Goal: Transaction & Acquisition: Book appointment/travel/reservation

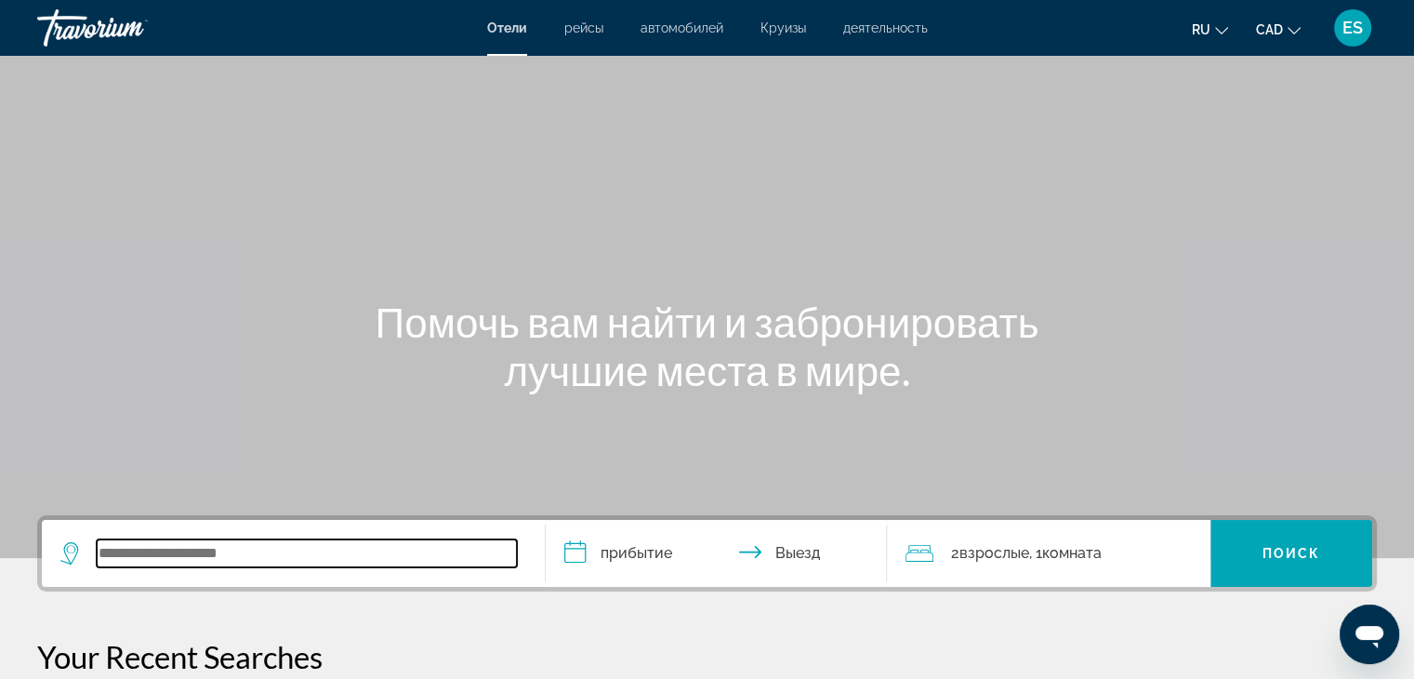
click at [321, 562] on input "Search widget" at bounding box center [307, 553] width 420 height 28
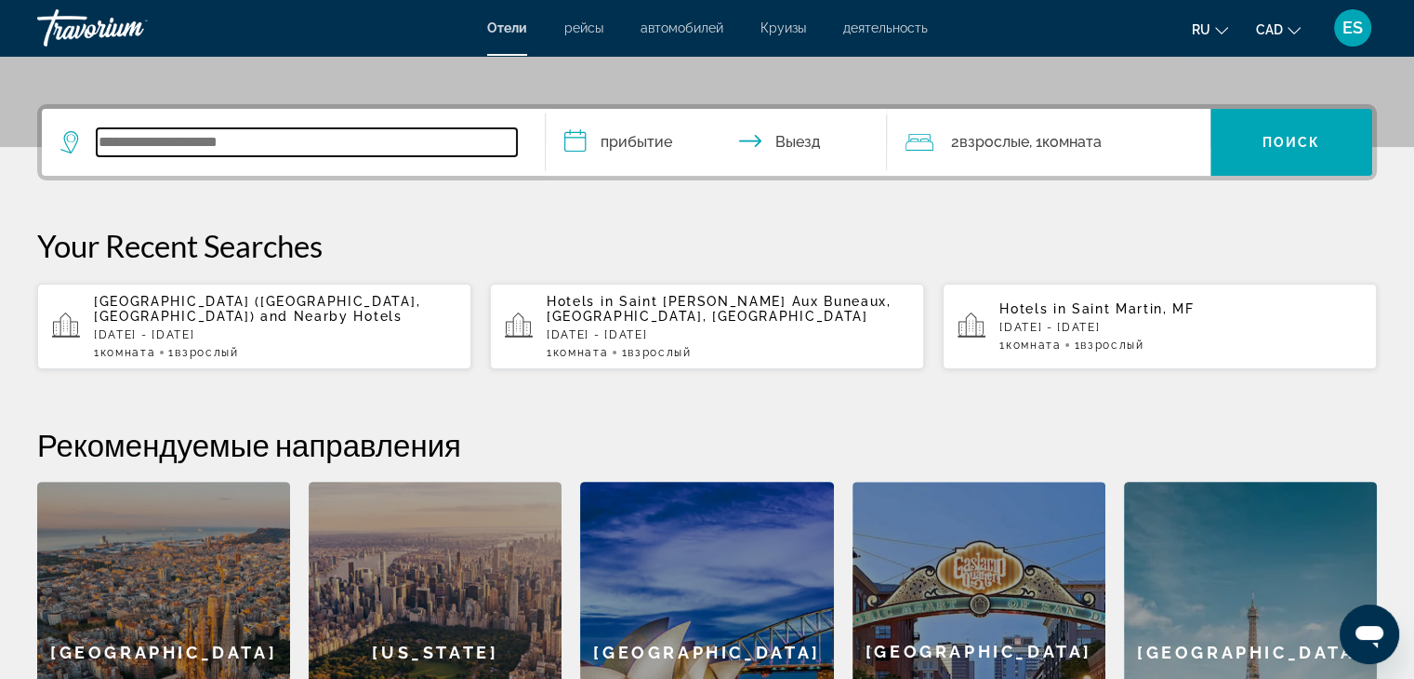
scroll to position [454, 0]
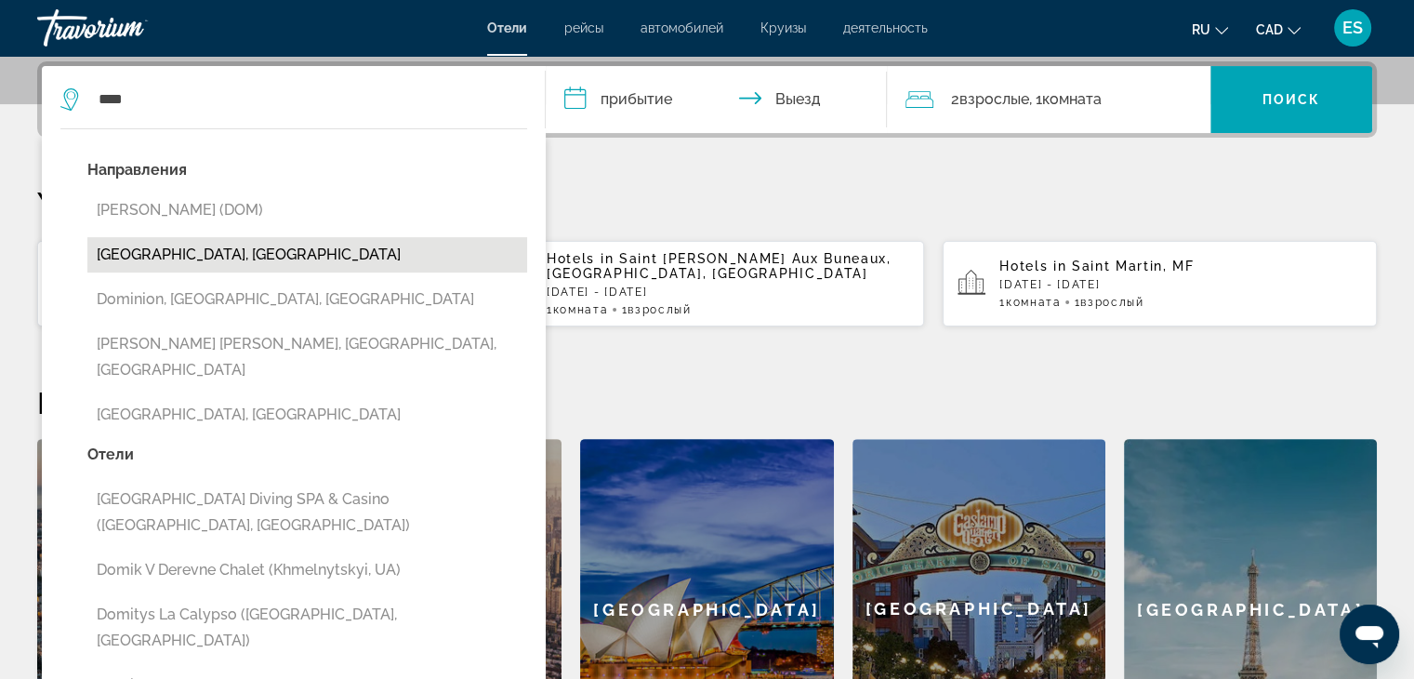
click at [202, 249] on button "[GEOGRAPHIC_DATA], [GEOGRAPHIC_DATA]" at bounding box center [307, 254] width 440 height 35
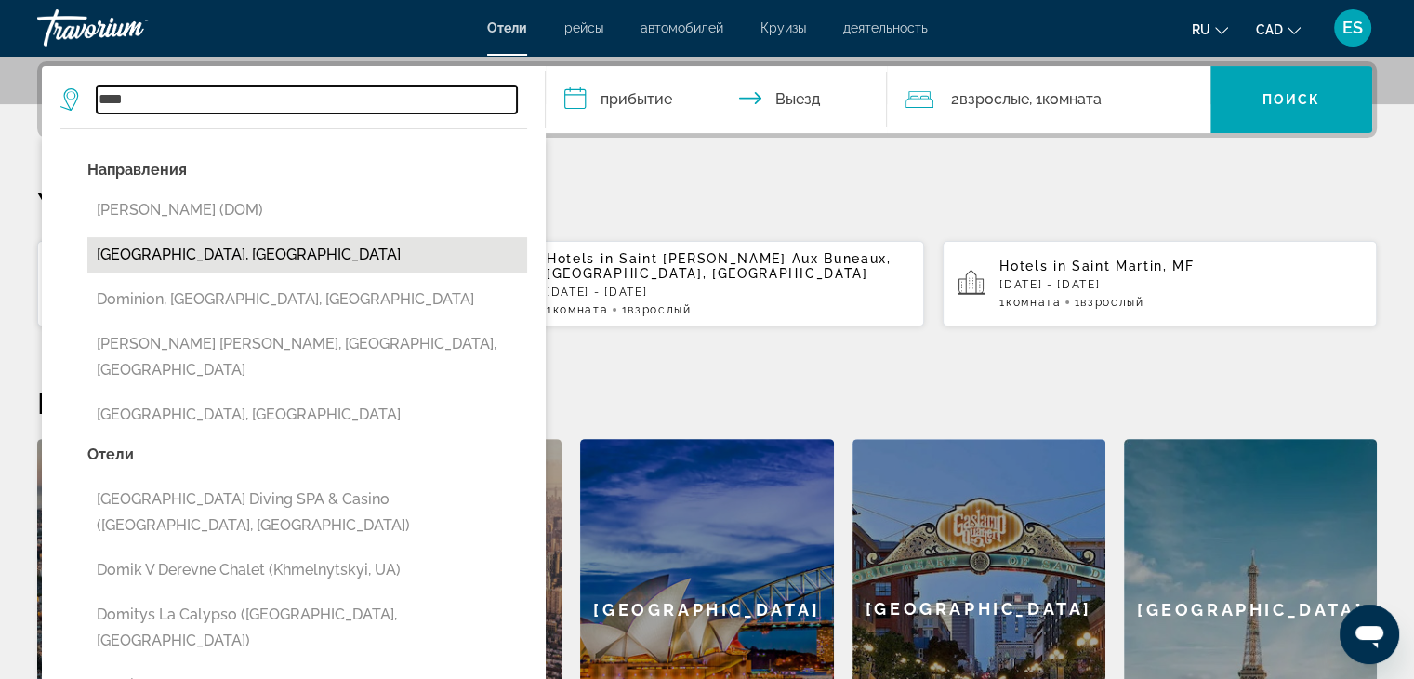
type input "**********"
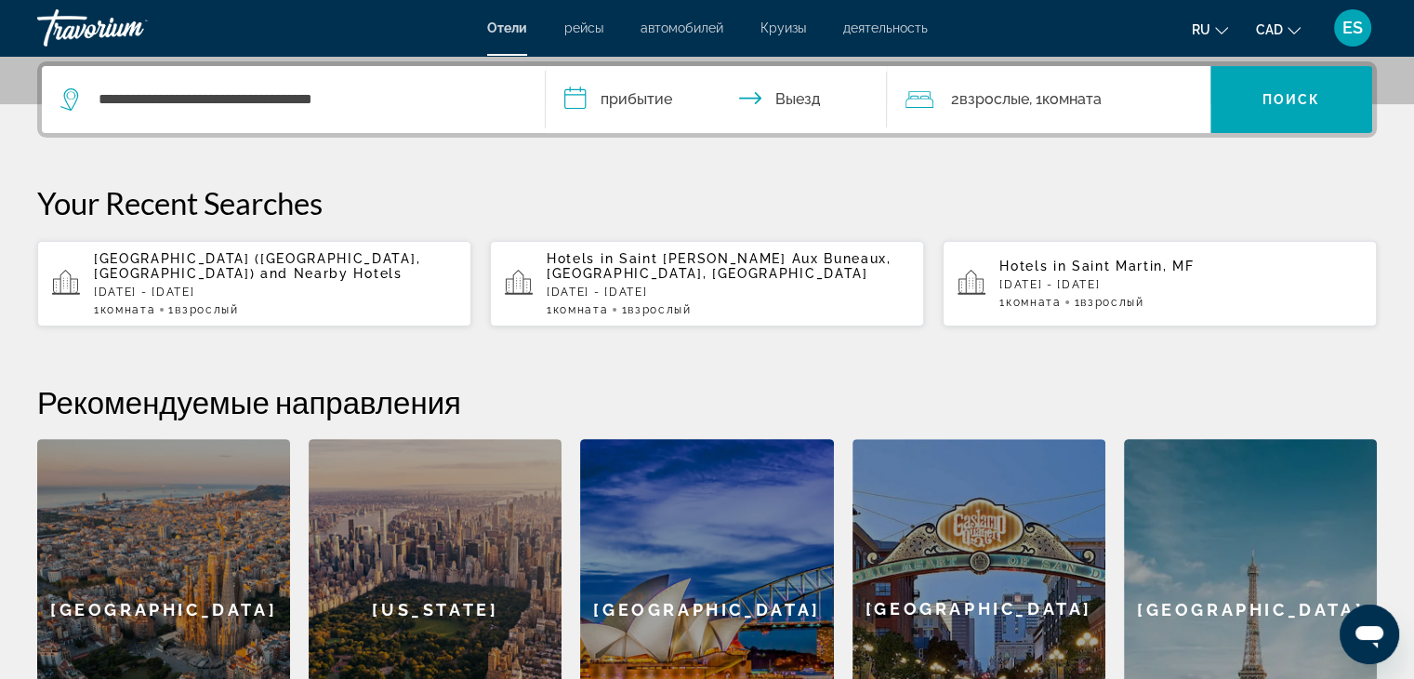
click at [617, 102] on input "**********" at bounding box center [721, 102] width 350 height 73
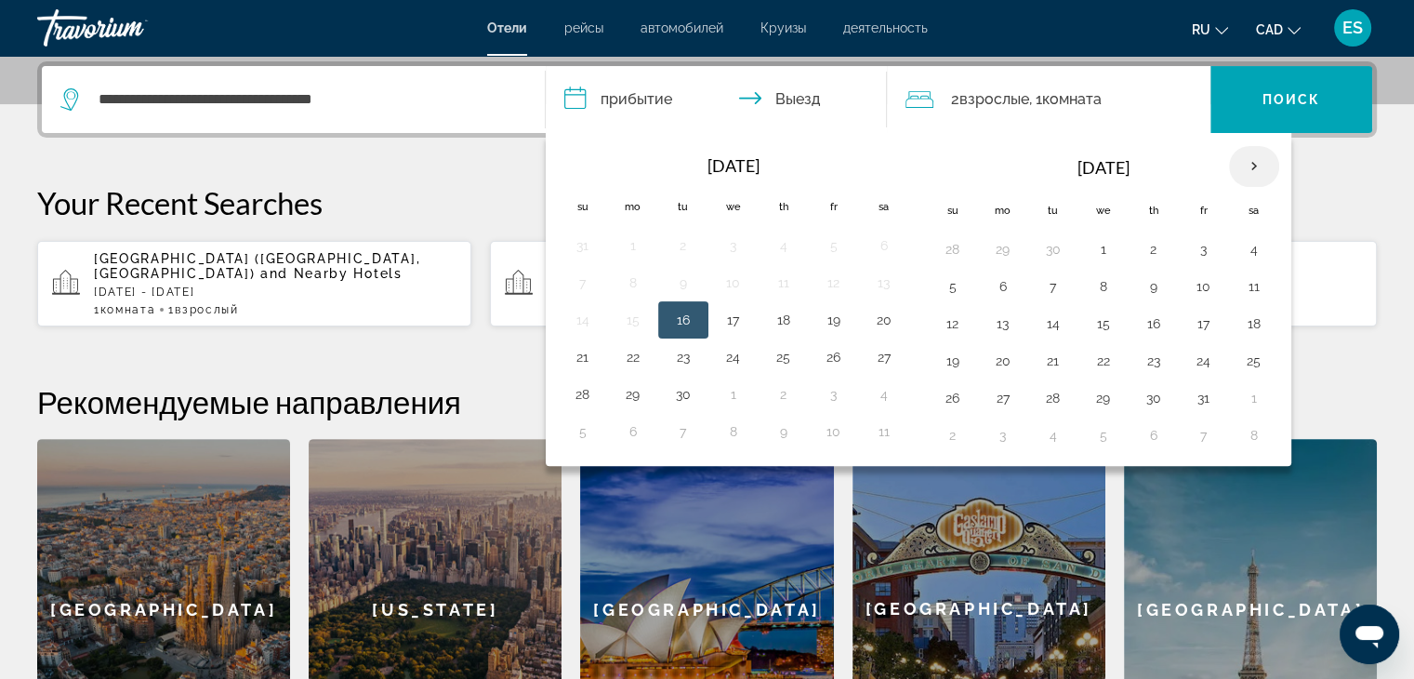
click at [1250, 172] on th "Next month" at bounding box center [1254, 166] width 50 height 41
click at [1100, 285] on button "10" at bounding box center [1104, 286] width 30 height 26
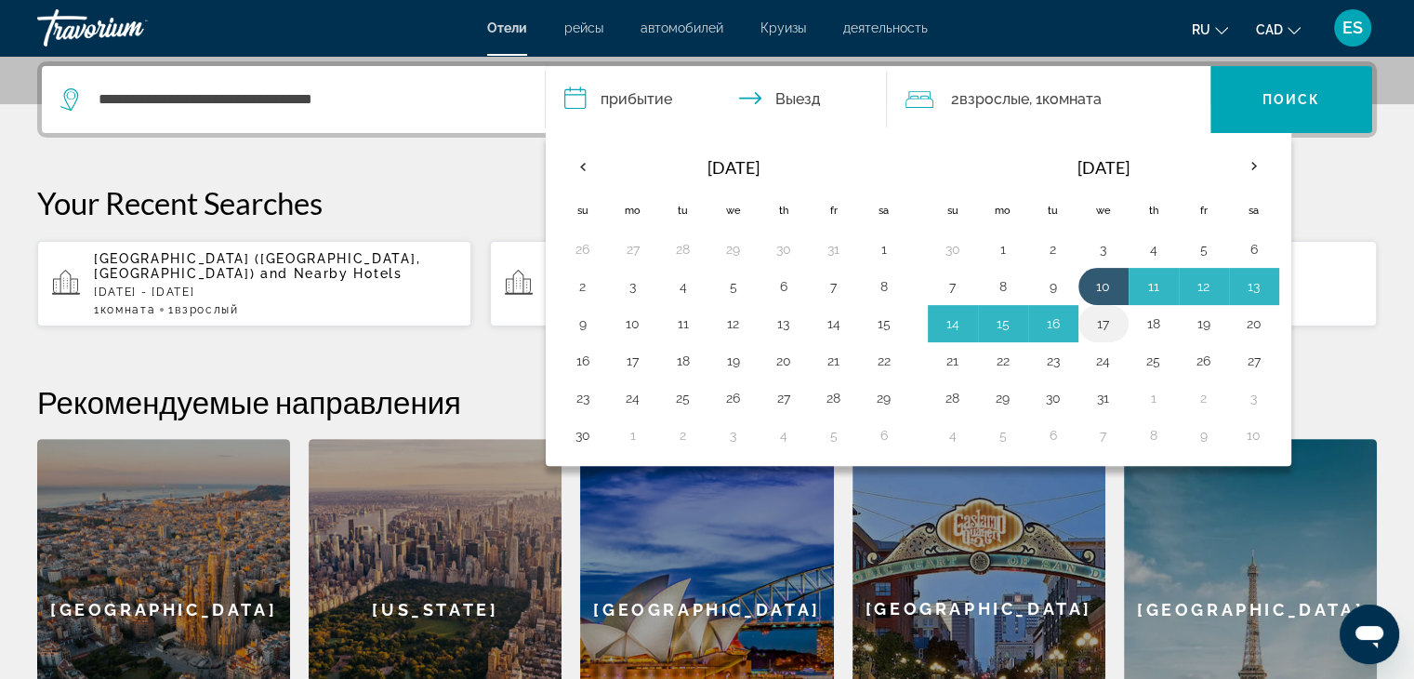
click at [1099, 315] on button "17" at bounding box center [1104, 324] width 30 height 26
type input "**********"
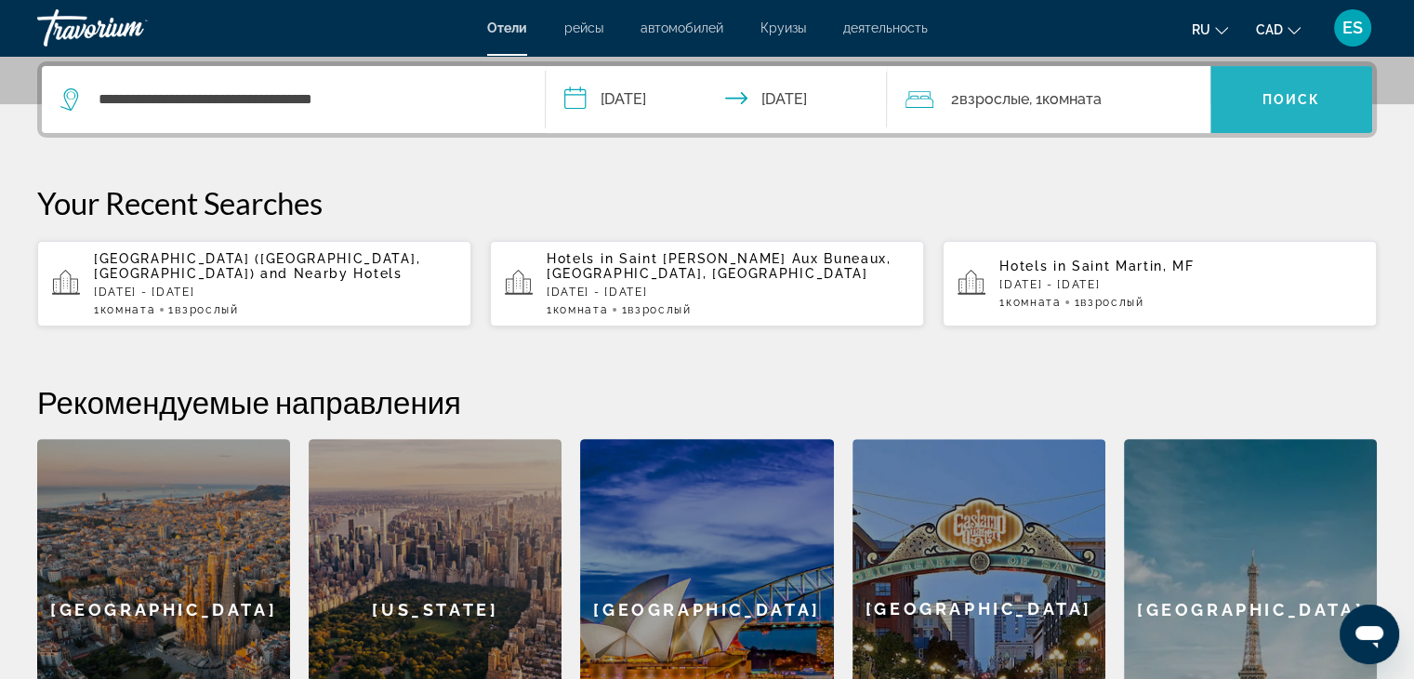
click at [1289, 95] on span "Поиск" at bounding box center [1292, 99] width 59 height 15
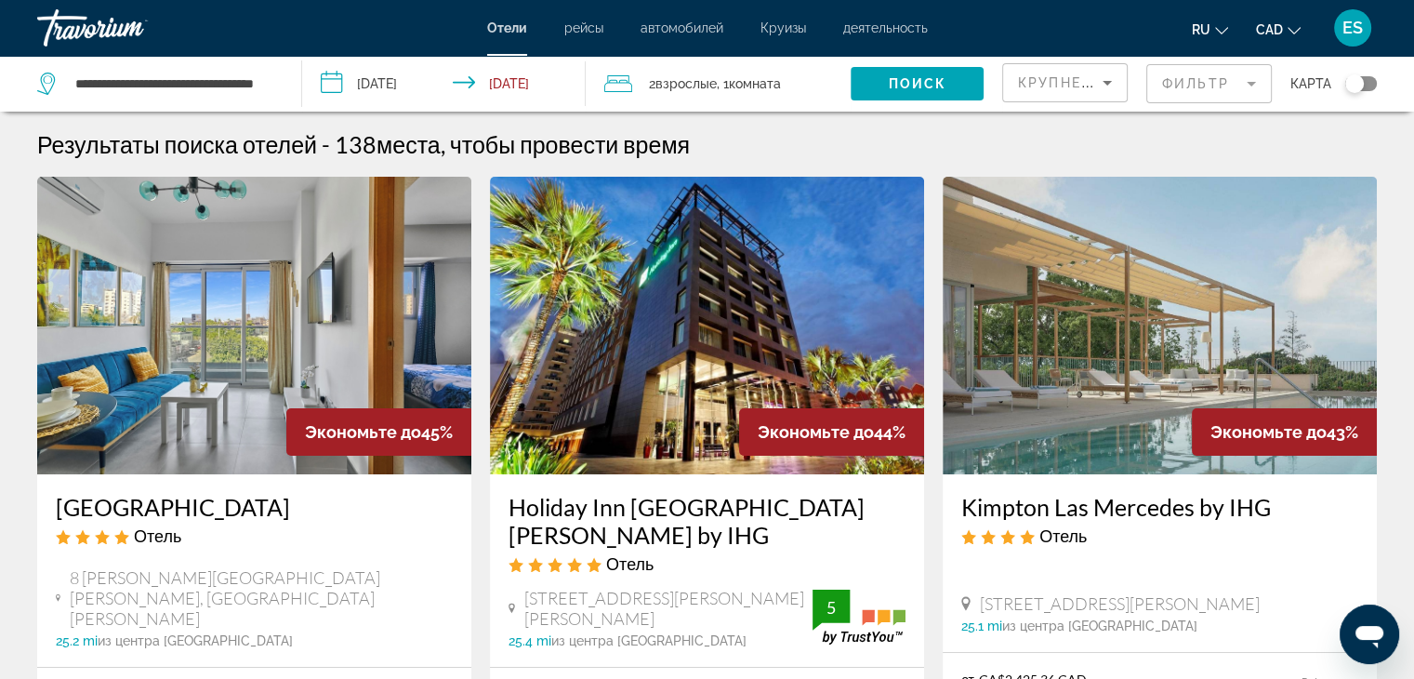
click at [1223, 85] on mat-form-field "Фильтр" at bounding box center [1209, 83] width 126 height 39
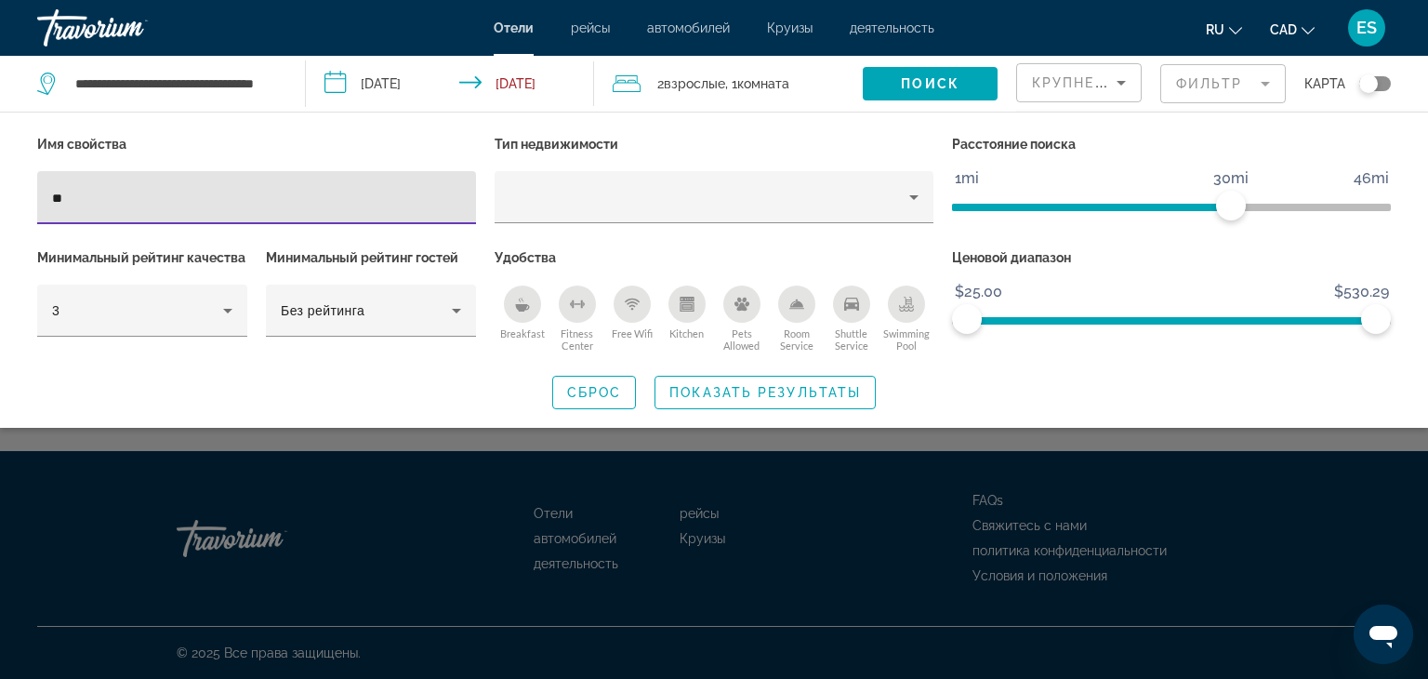
type input "*"
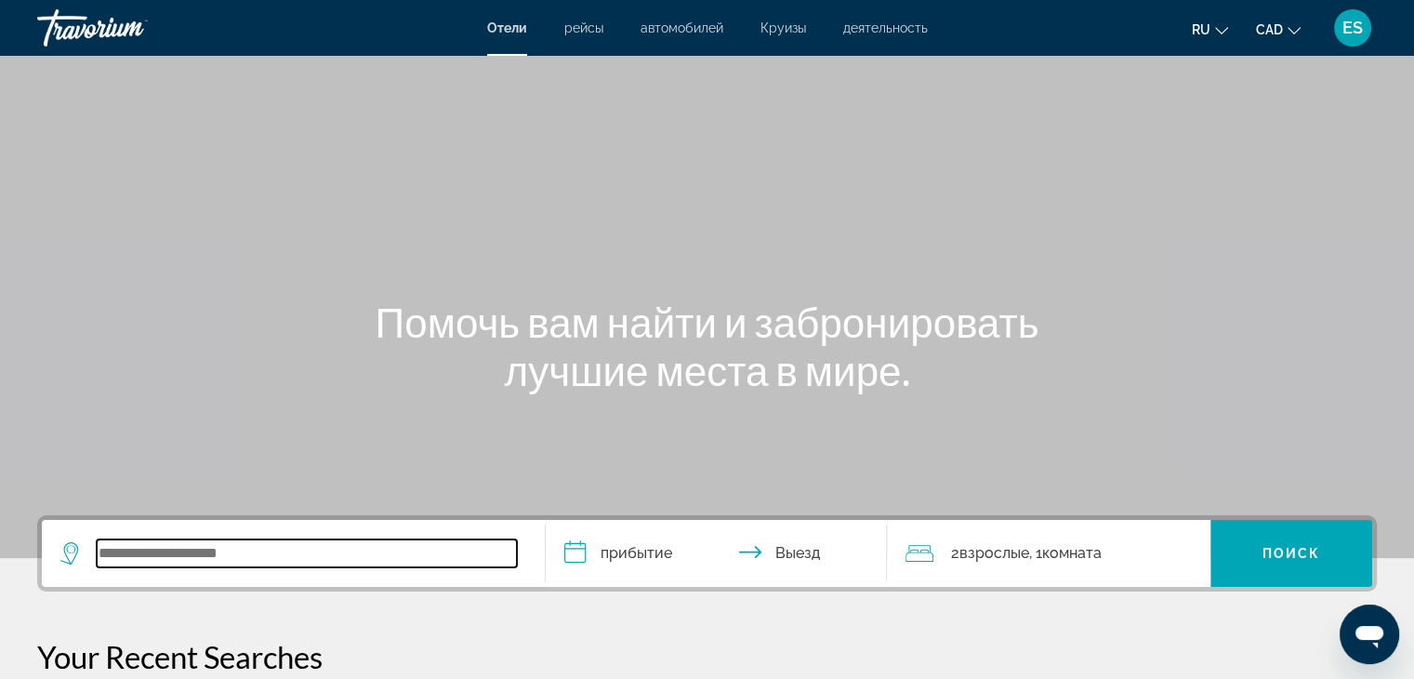
click at [308, 550] on input "Search widget" at bounding box center [307, 553] width 420 height 28
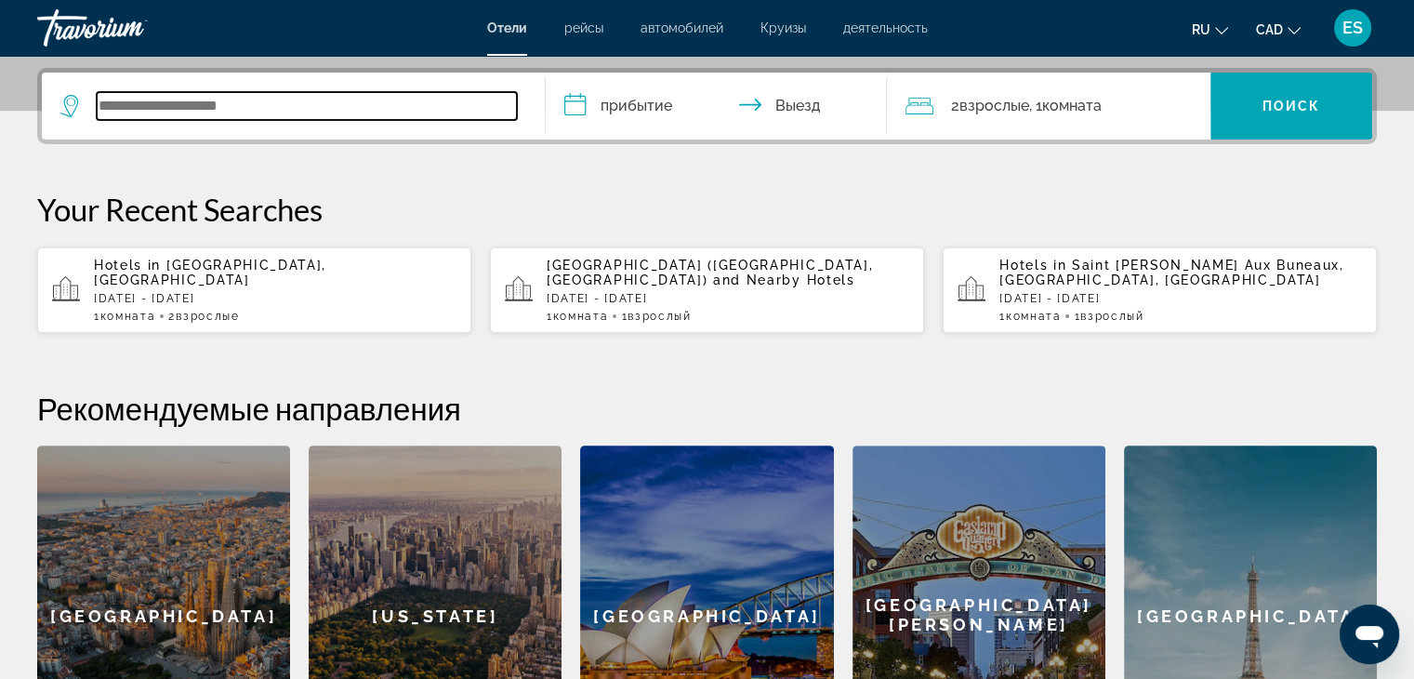
scroll to position [454, 0]
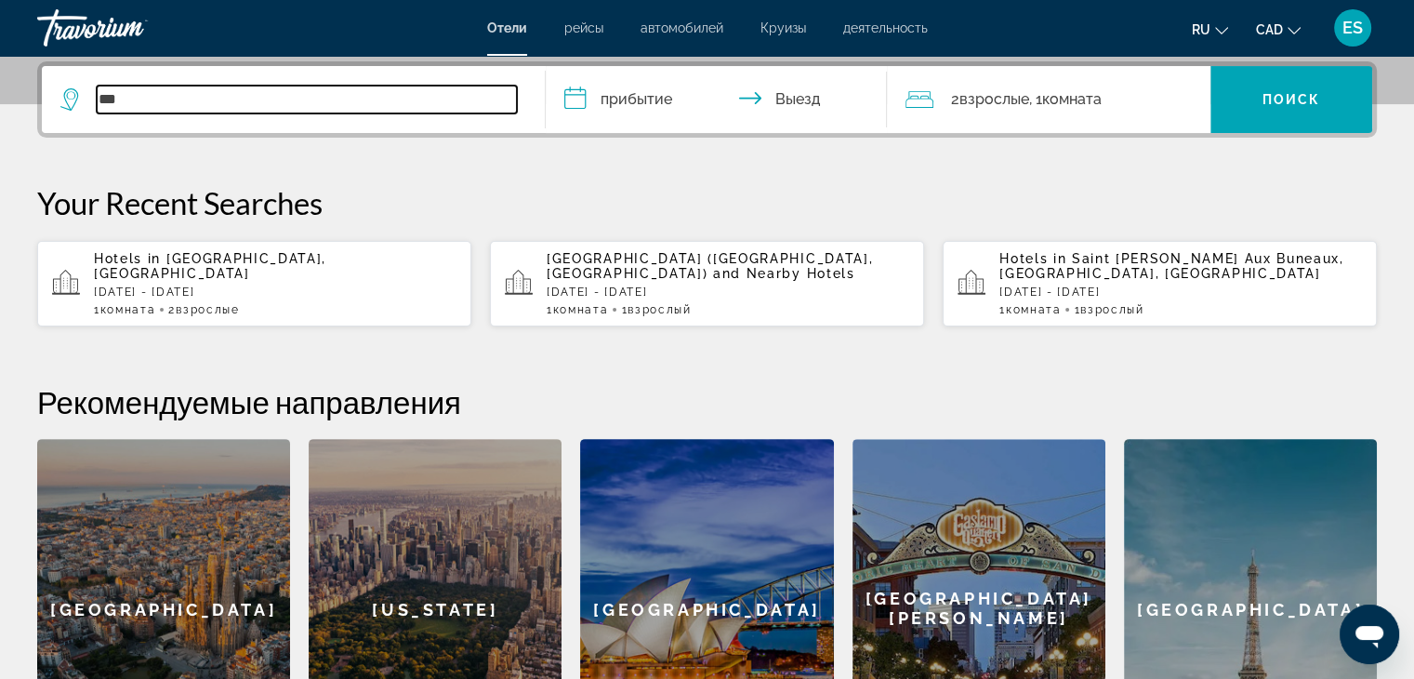
type input "***"
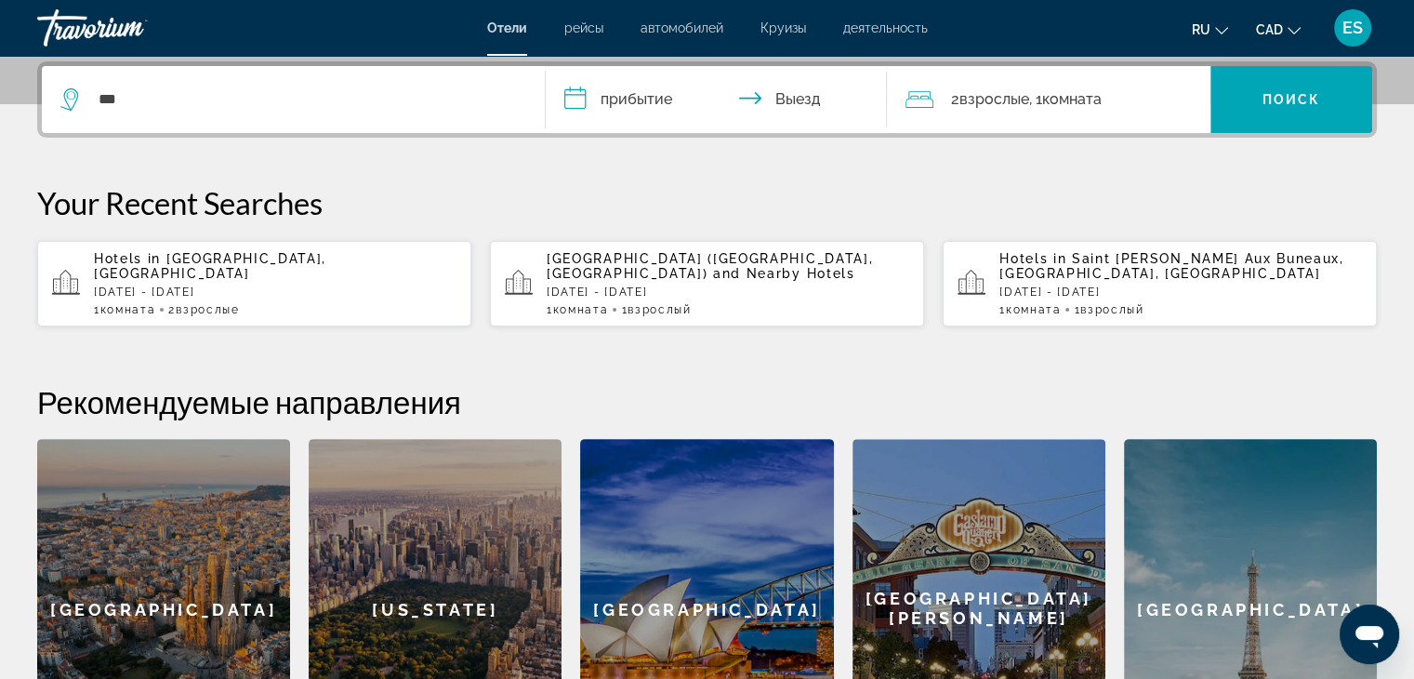
click at [224, 285] on p "[DATE] - [DATE]" at bounding box center [275, 291] width 363 height 13
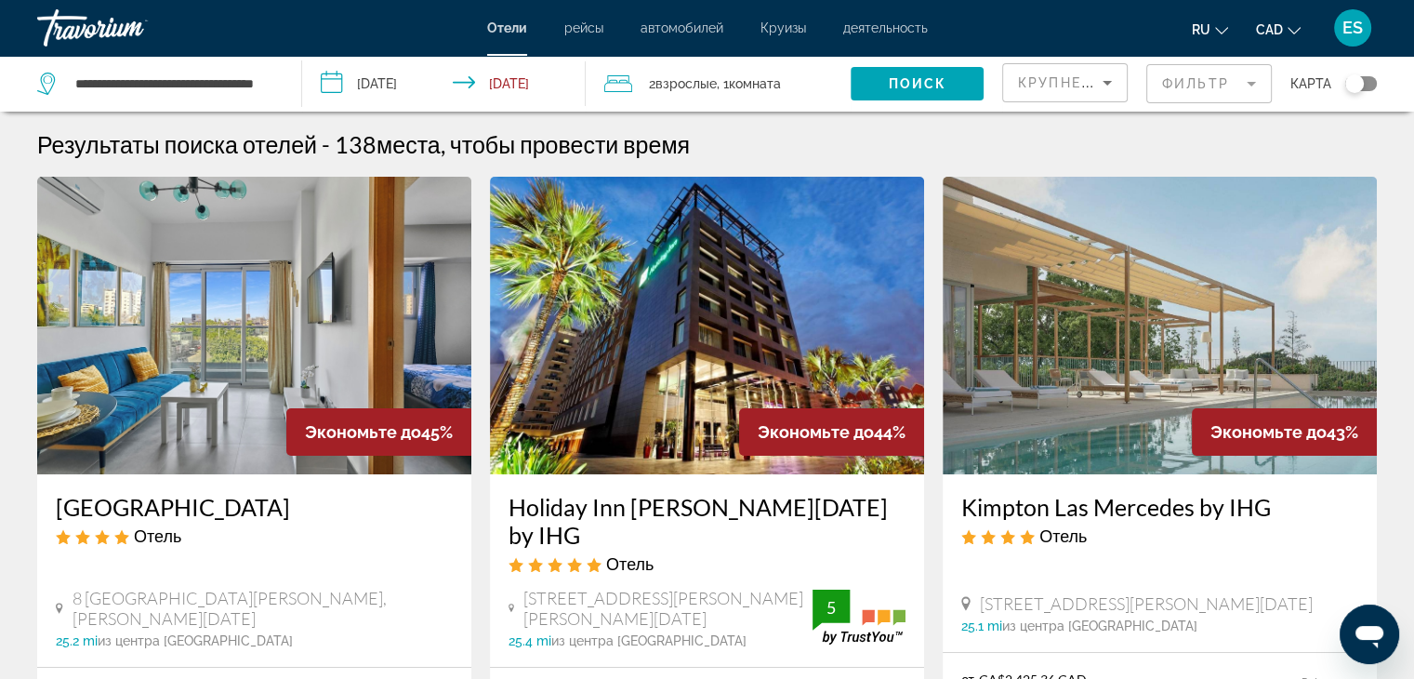
click at [1198, 90] on mat-form-field "Фильтр" at bounding box center [1209, 83] width 126 height 39
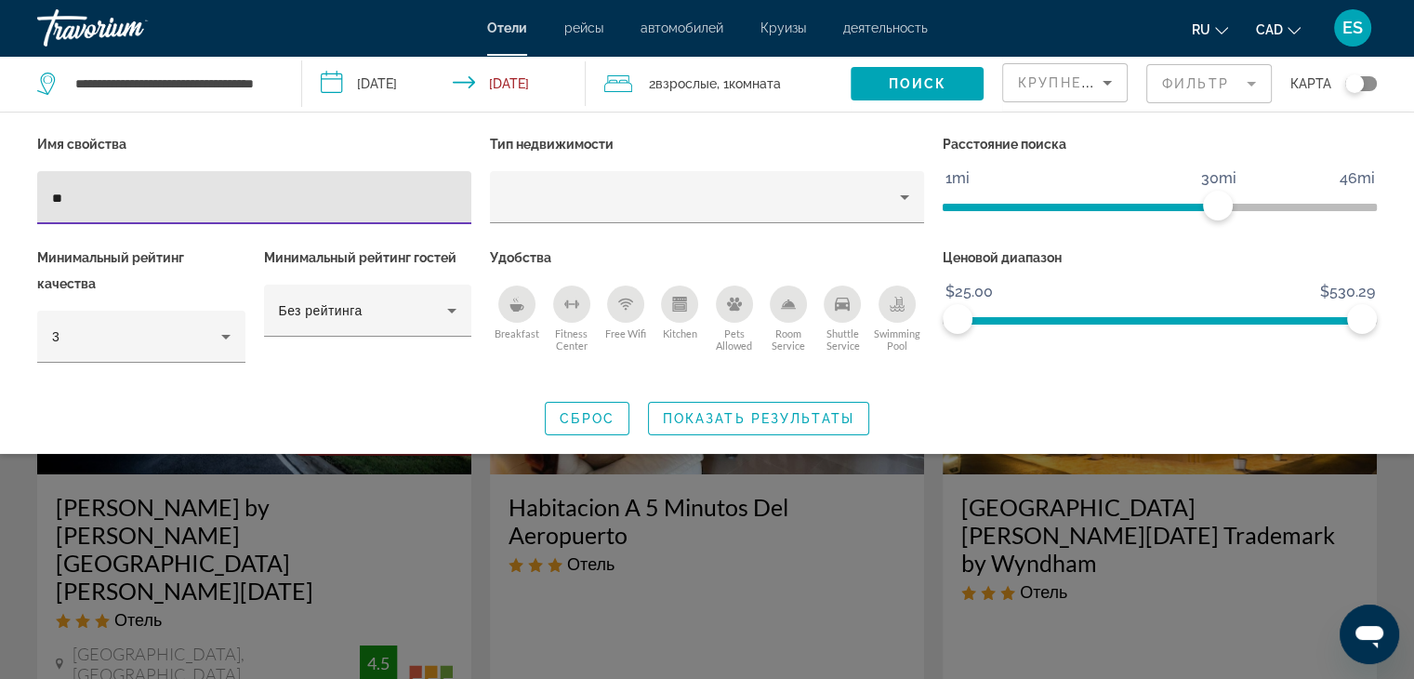
type input "**"
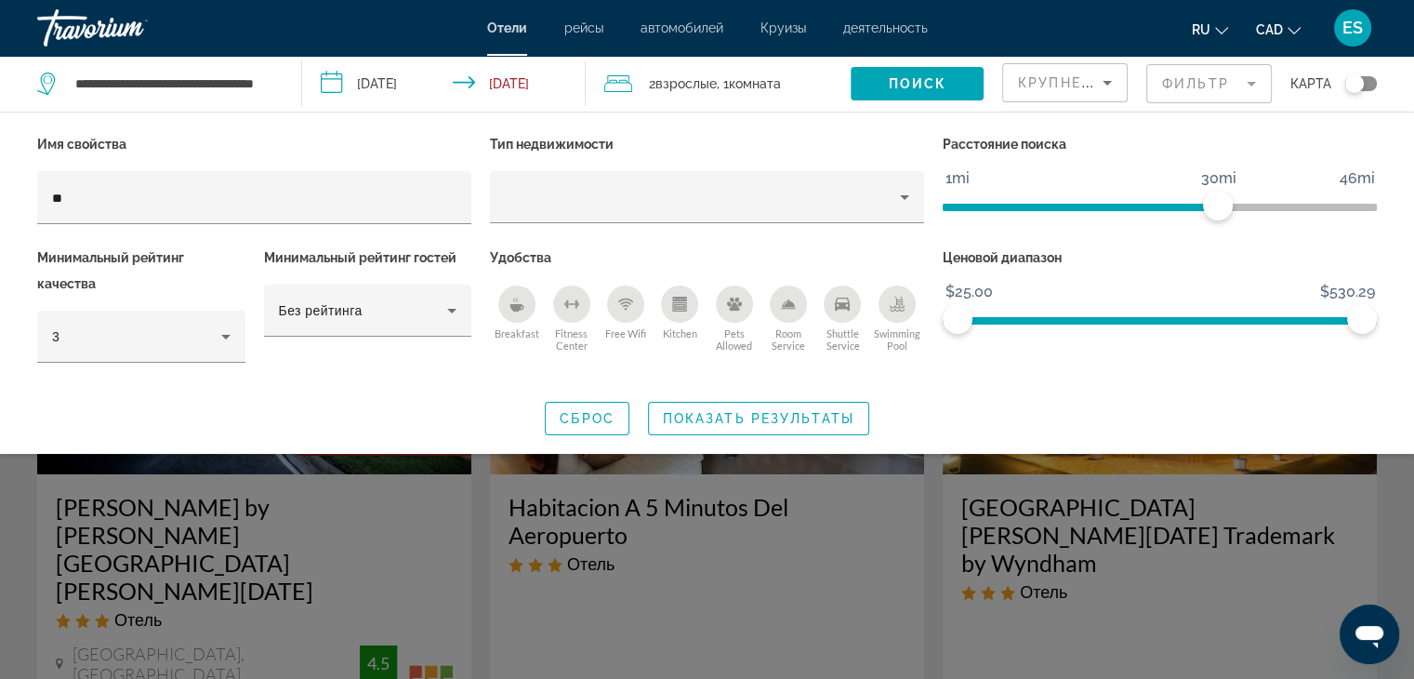
click at [687, 532] on div "Search widget" at bounding box center [707, 479] width 1414 height 400
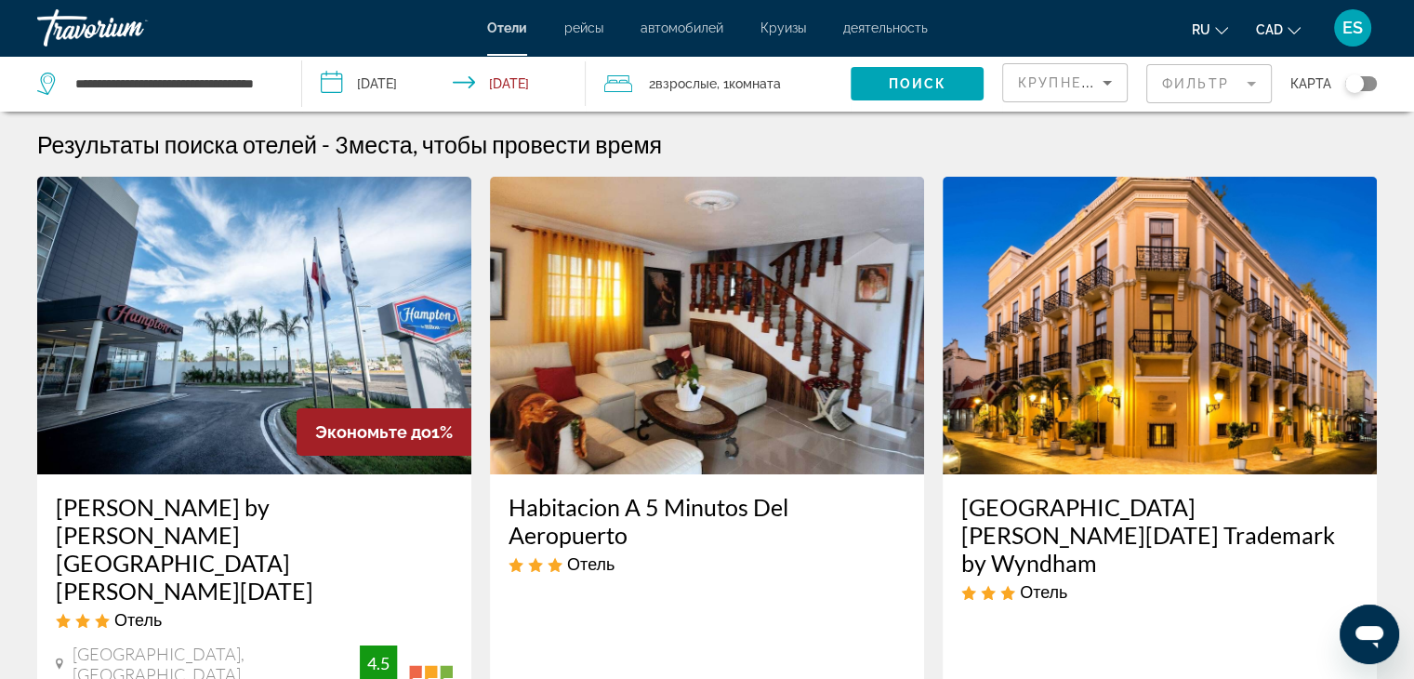
click at [376, 85] on input "**********" at bounding box center [447, 86] width 291 height 61
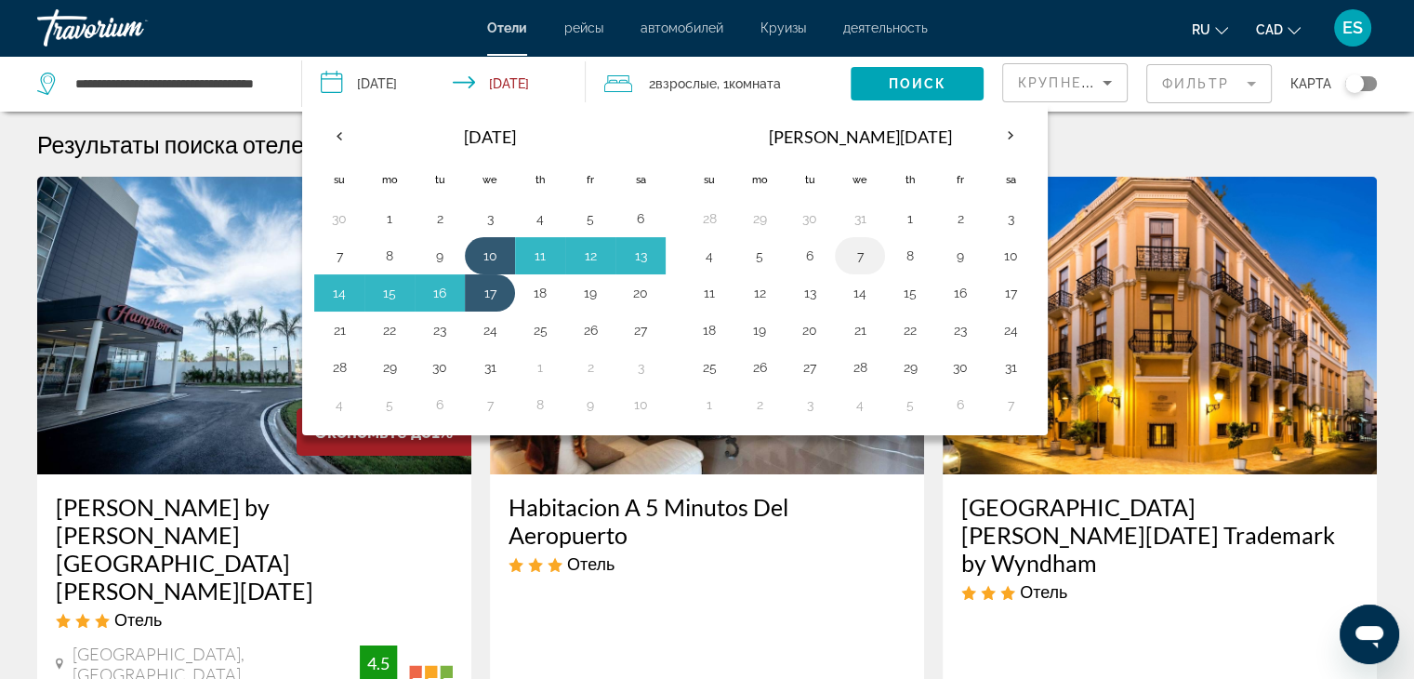
click at [859, 249] on button "7" at bounding box center [860, 256] width 30 height 26
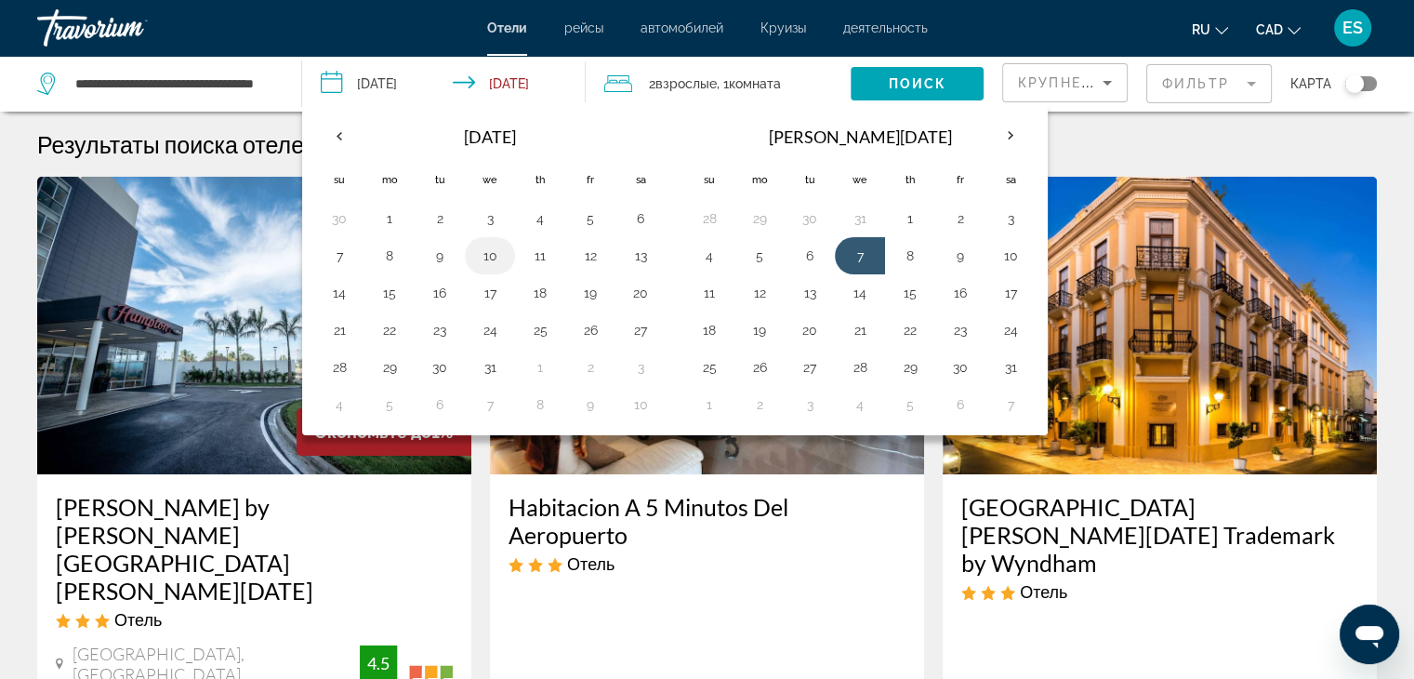
click at [480, 250] on button "10" at bounding box center [490, 256] width 30 height 26
type input "**********"
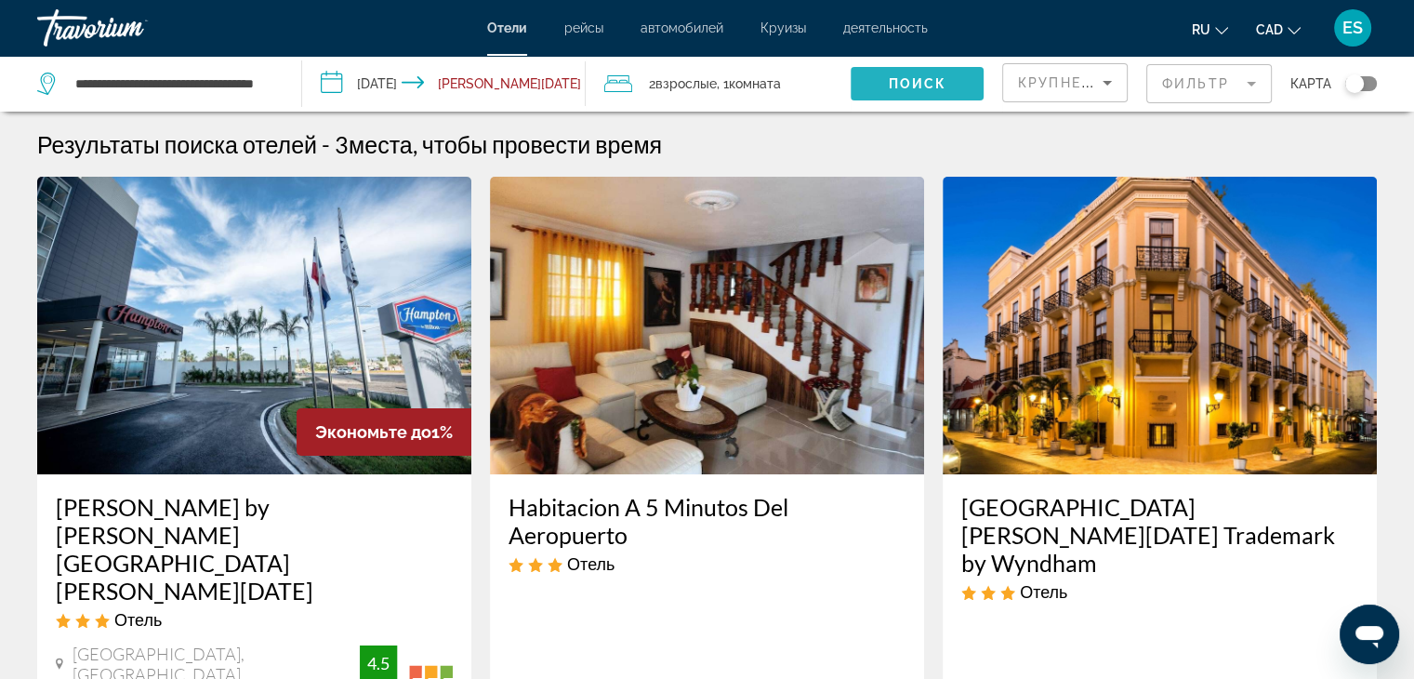
click at [948, 74] on span "Search widget" at bounding box center [917, 83] width 133 height 45
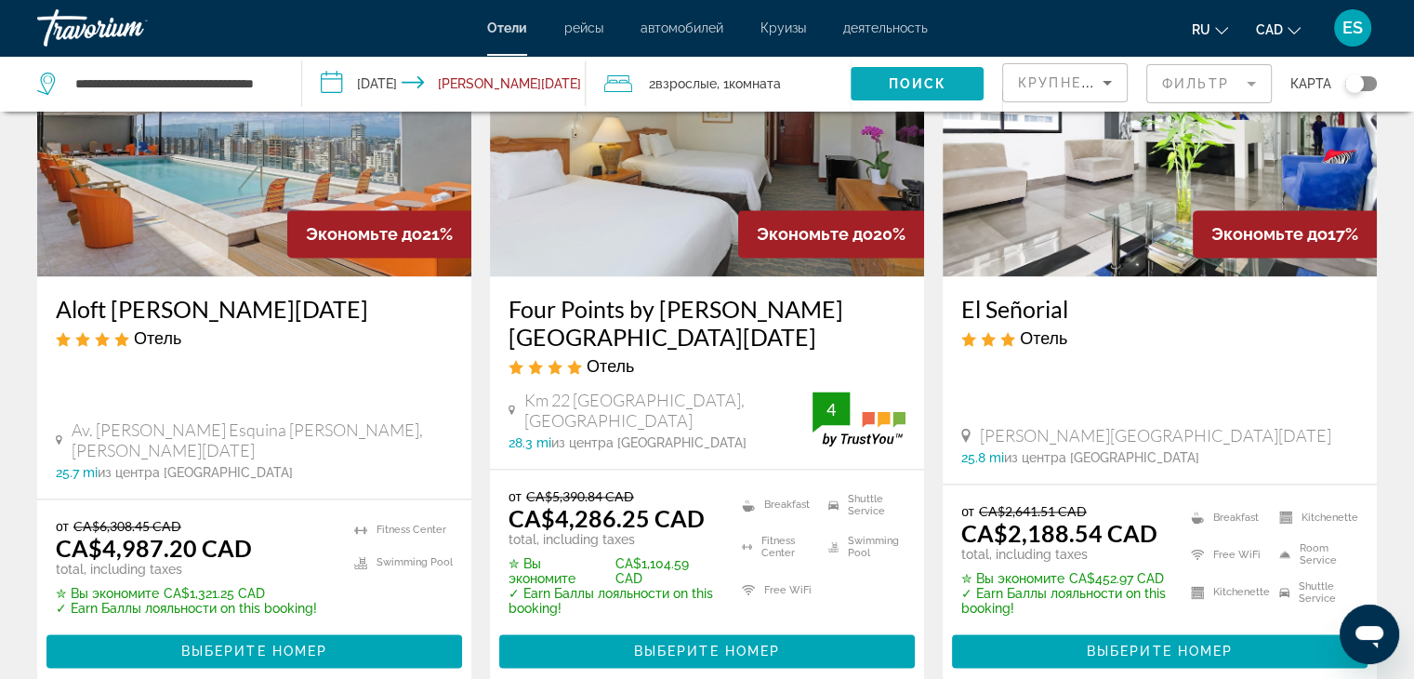
scroll to position [2469, 0]
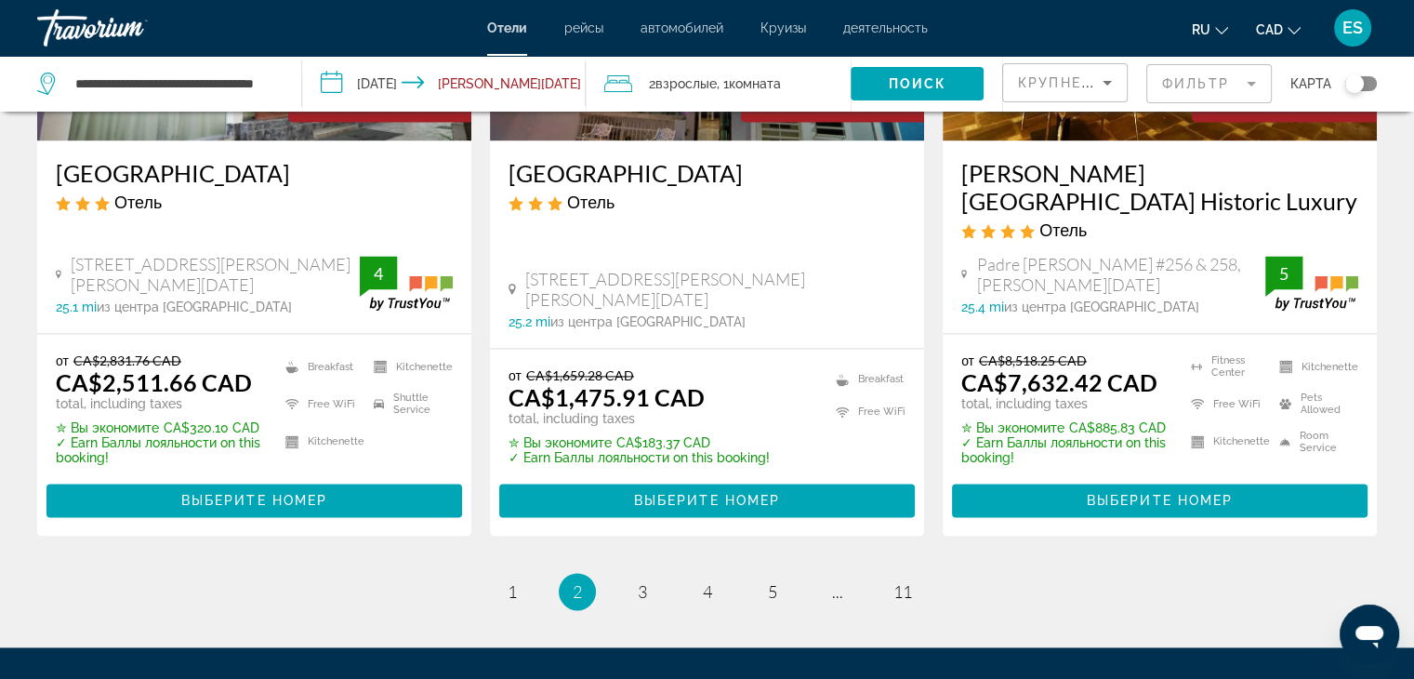
scroll to position [2669, 0]
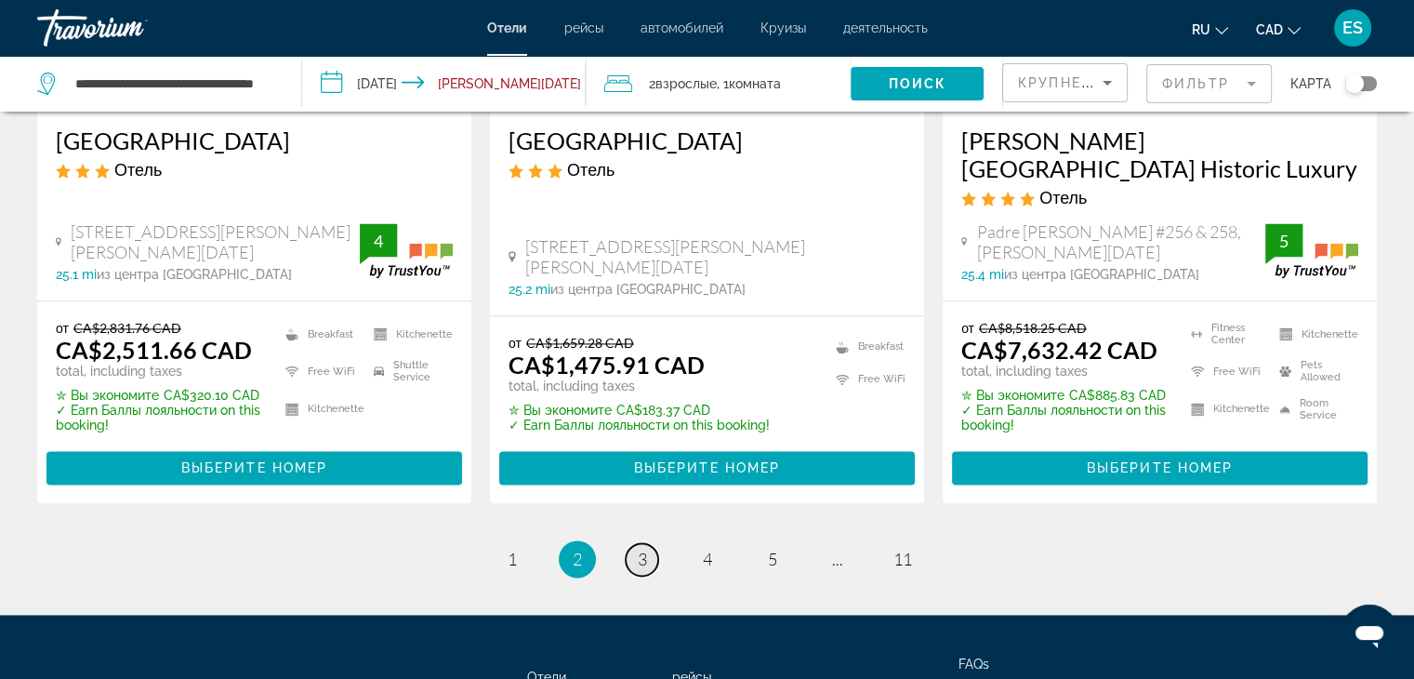
click at [641, 549] on span "3" at bounding box center [642, 559] width 9 height 20
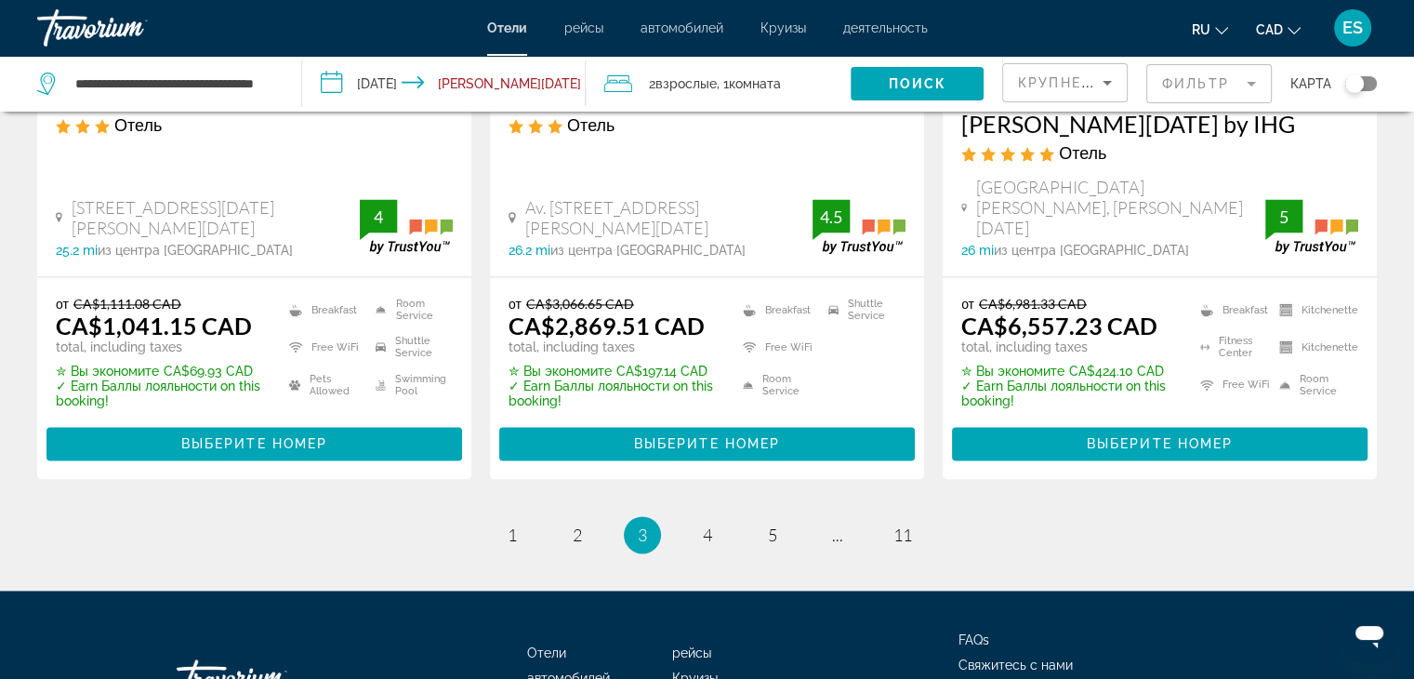
scroll to position [2662, 0]
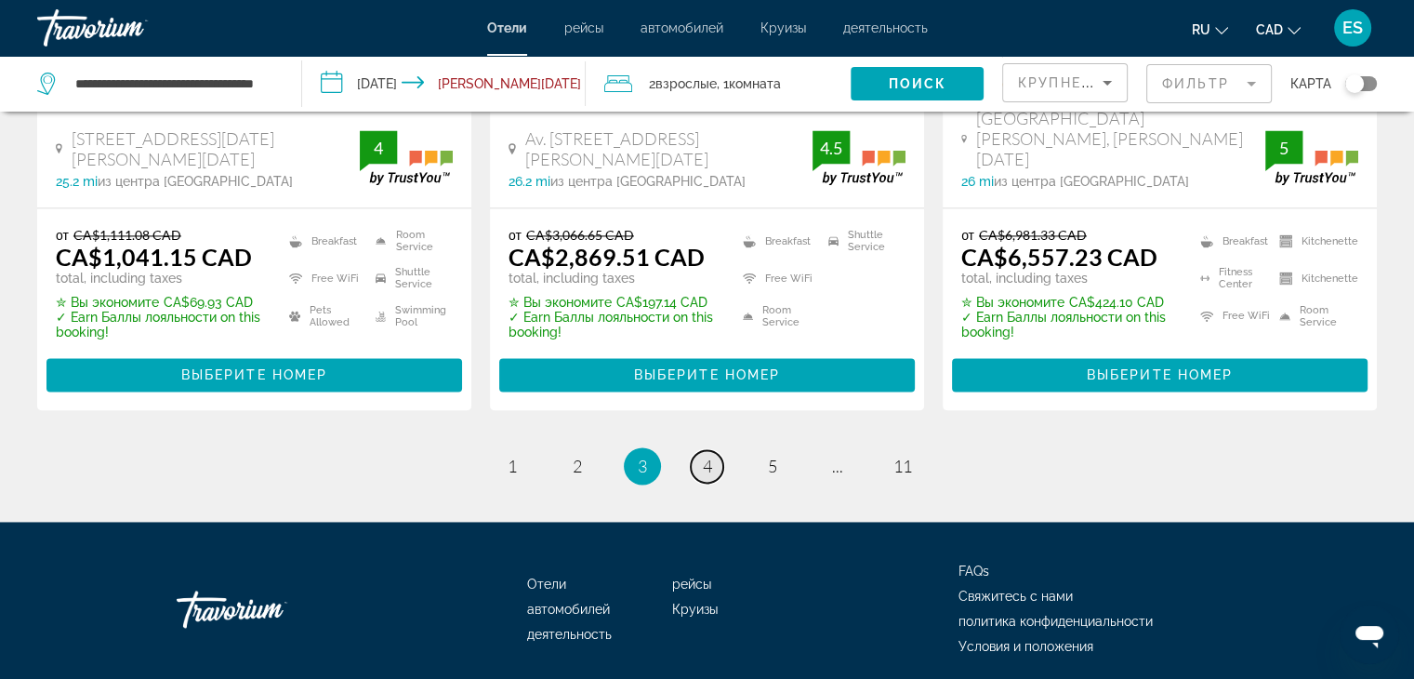
click at [704, 456] on span "4" at bounding box center [707, 466] width 9 height 20
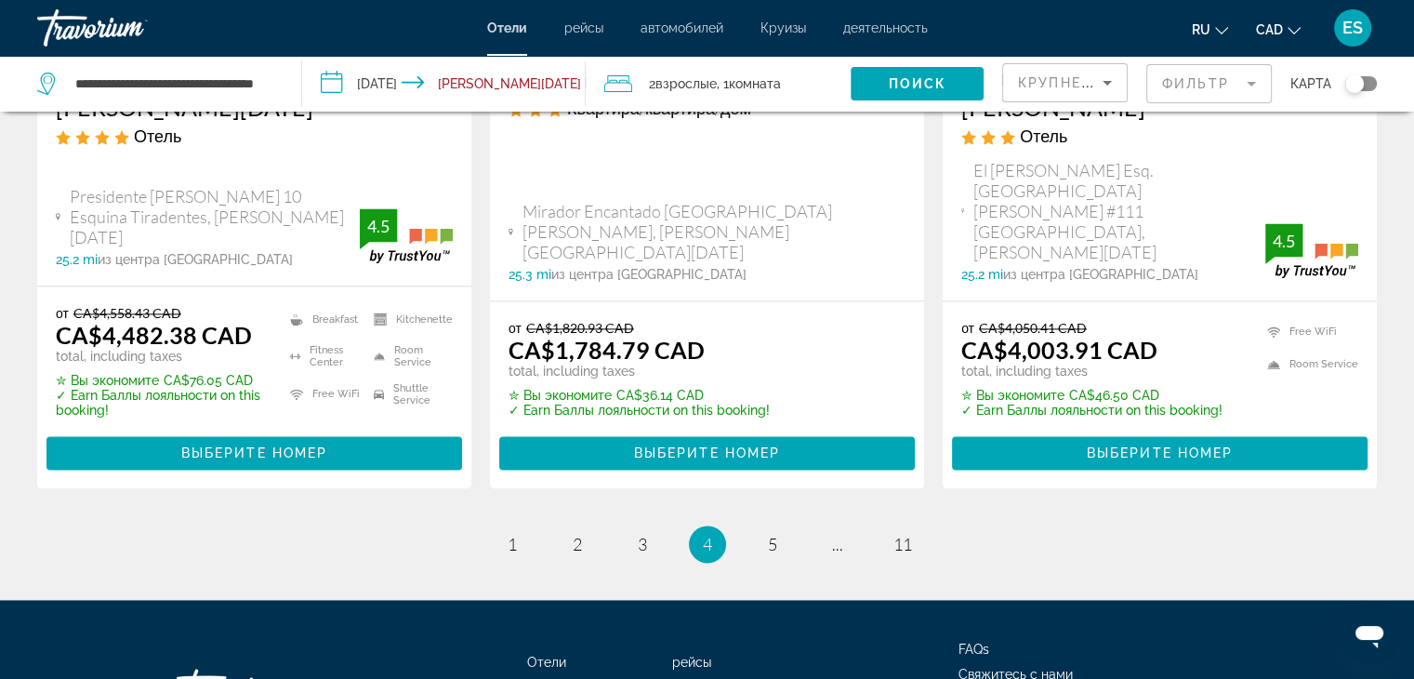
scroll to position [2566, 0]
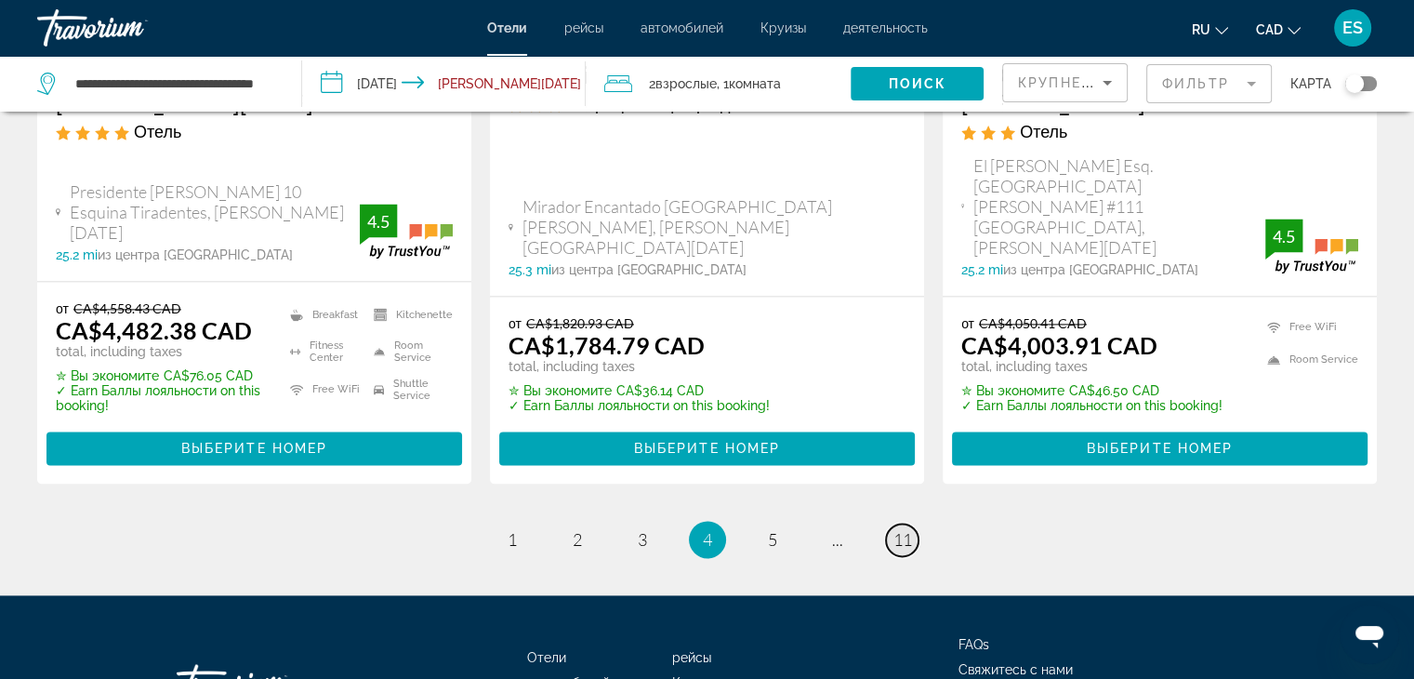
click at [896, 529] on span "11" at bounding box center [902, 539] width 19 height 20
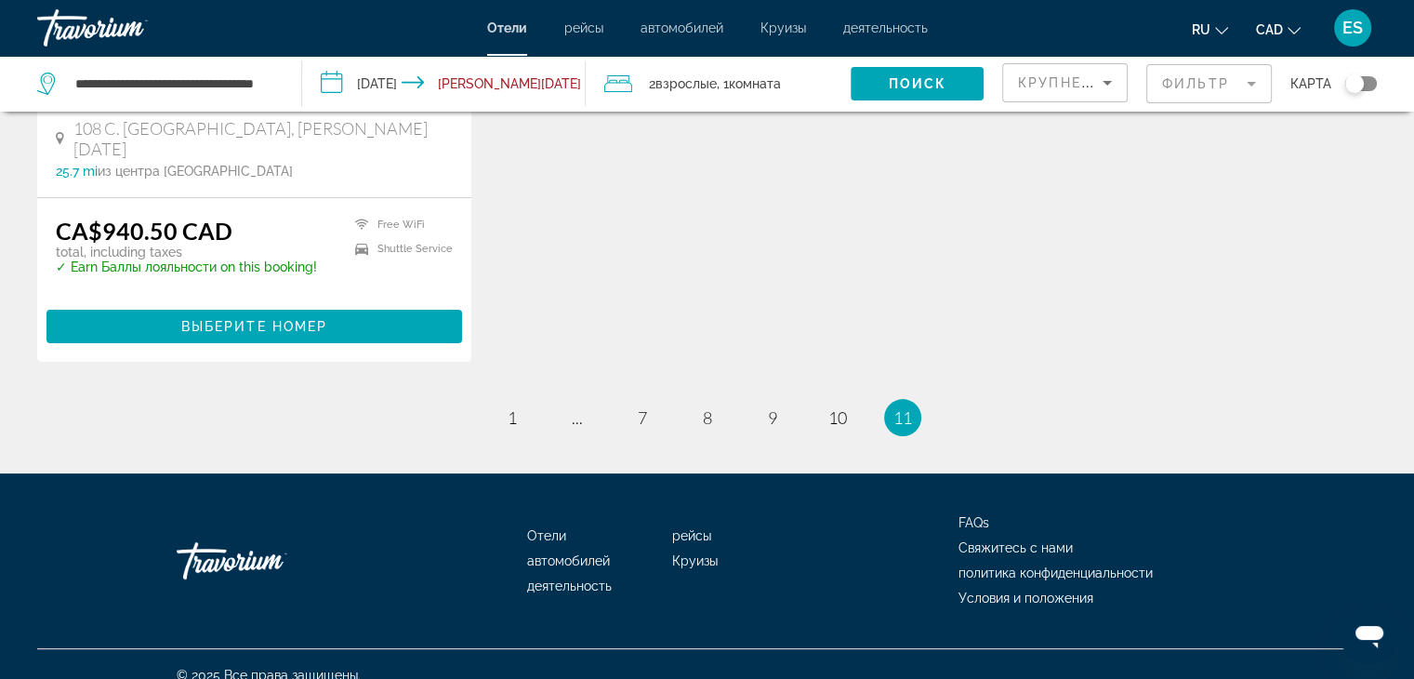
scroll to position [443, 0]
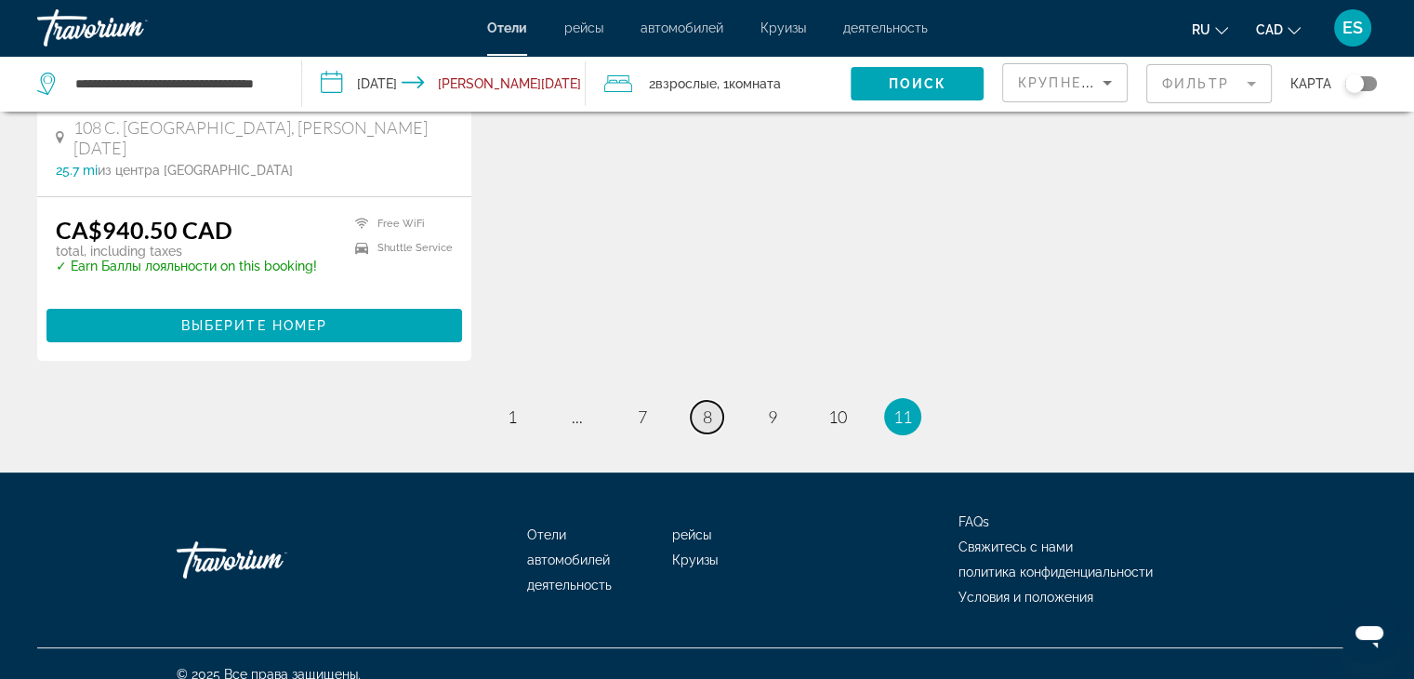
click at [708, 406] on span "8" at bounding box center [707, 416] width 9 height 20
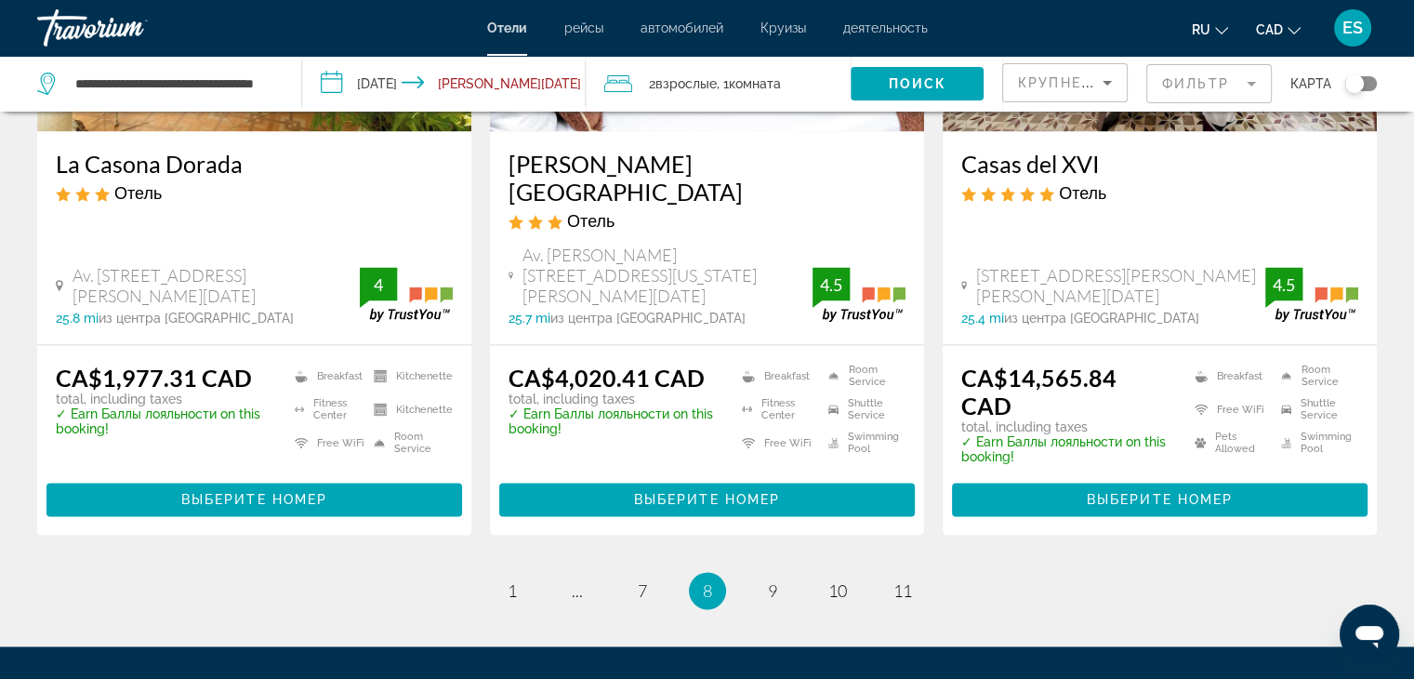
scroll to position [2594, 0]
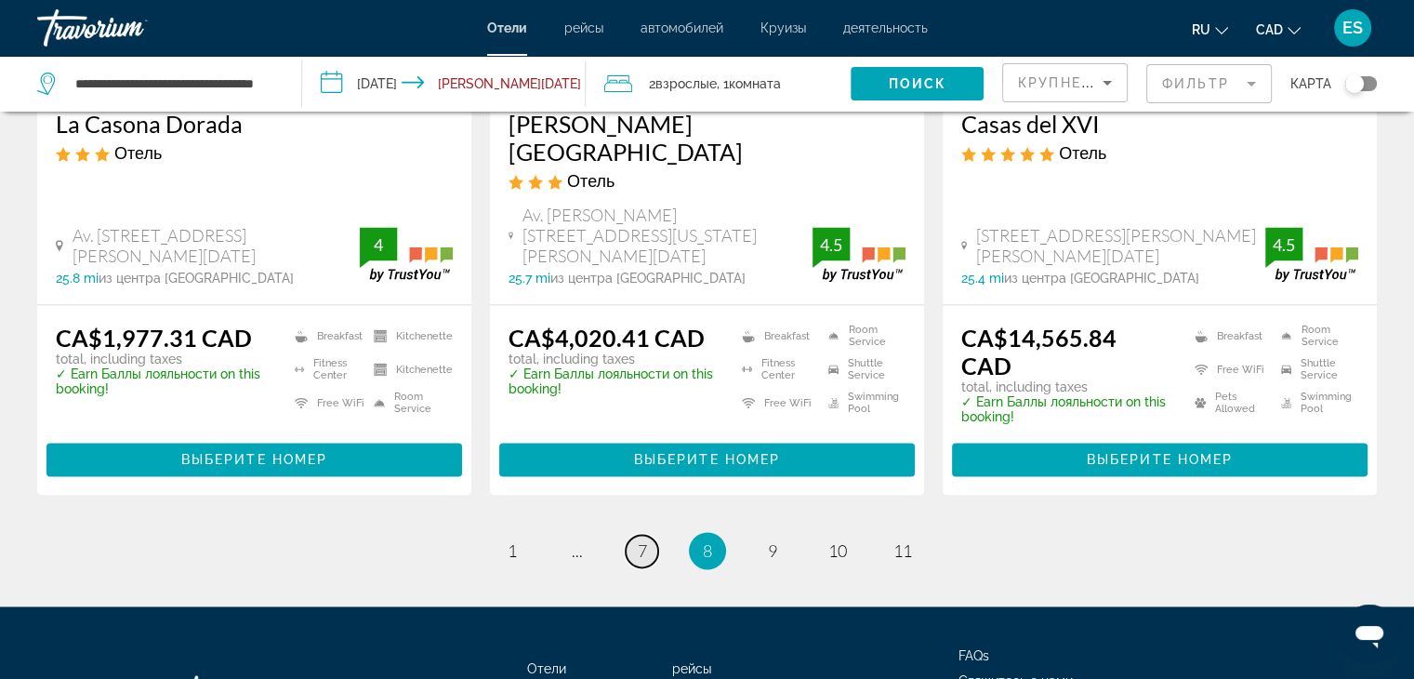
click at [640, 540] on span "7" at bounding box center [642, 550] width 9 height 20
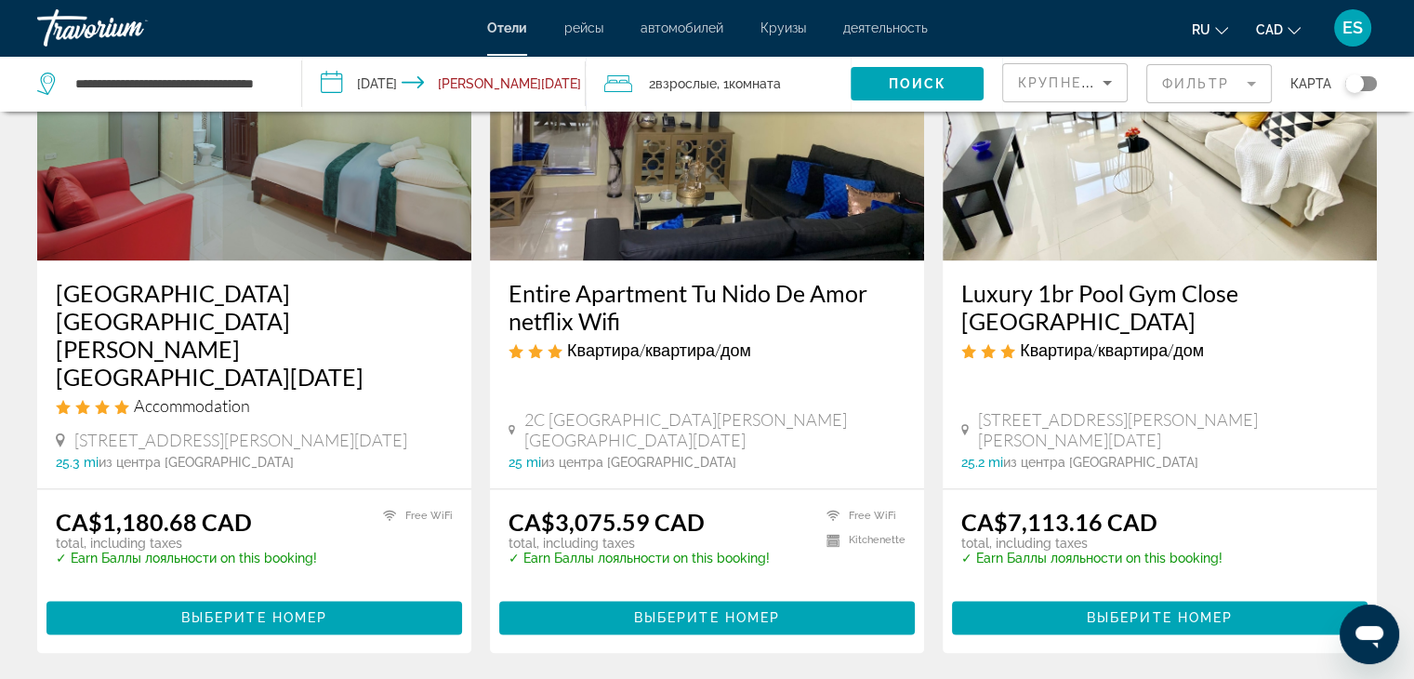
scroll to position [2268, 0]
